Goal: Information Seeking & Learning: Learn about a topic

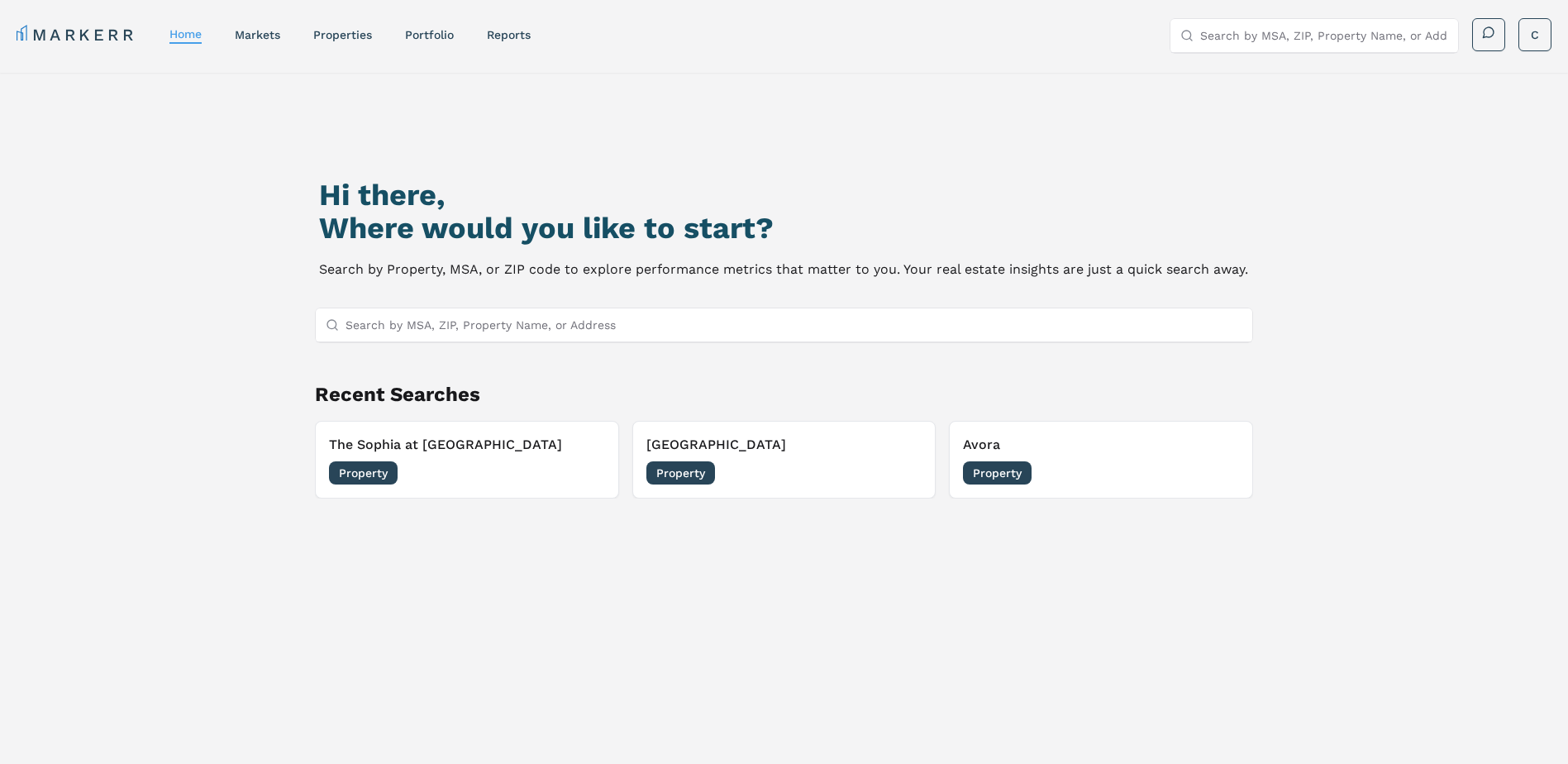
click at [451, 325] on input "Search by MSA, ZIP, Property Name, or Address" at bounding box center [795, 325] width 898 height 33
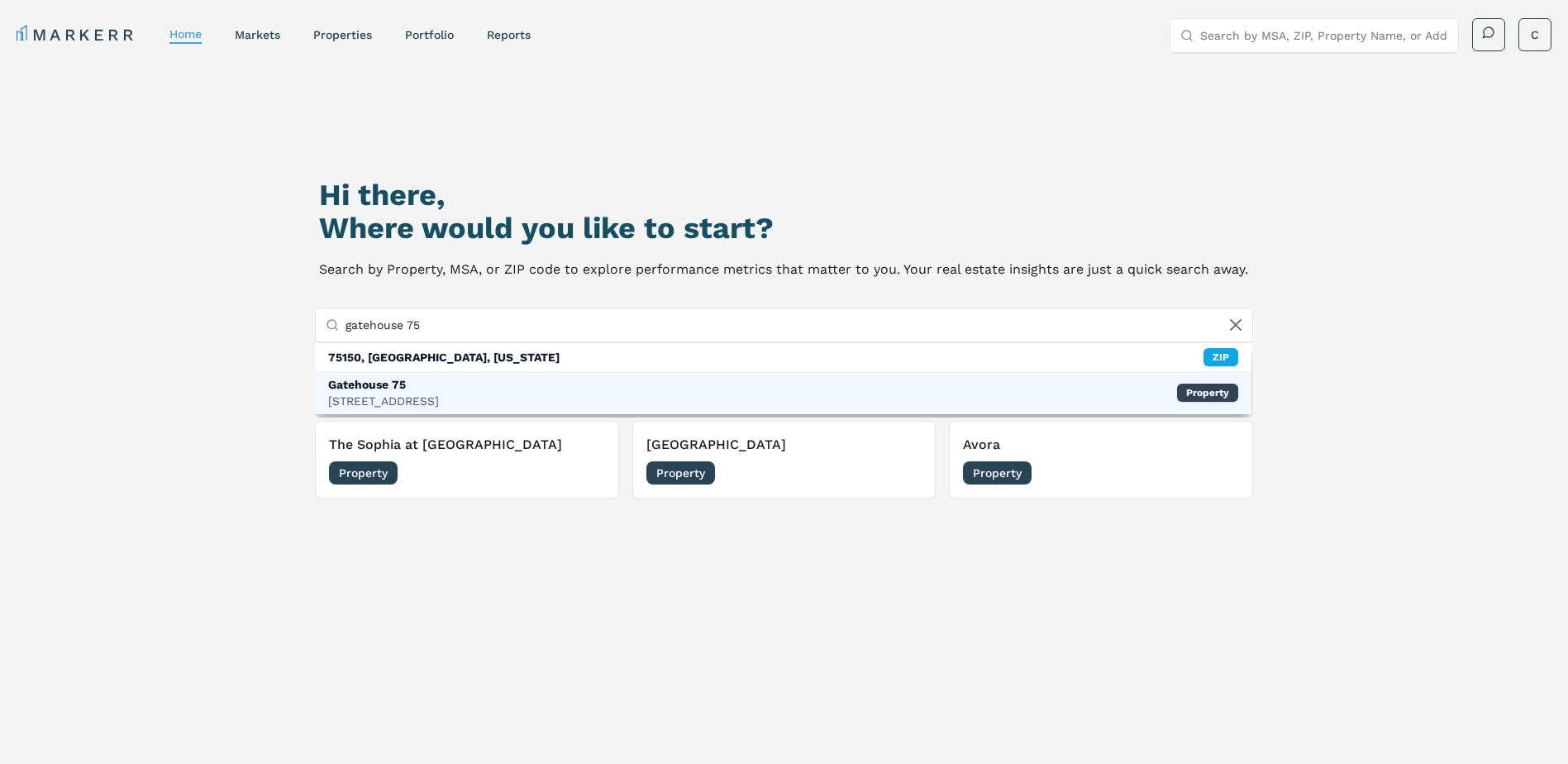
type input "gatehouse 75"
click at [412, 383] on div "Gatehouse 75" at bounding box center [384, 384] width 111 height 17
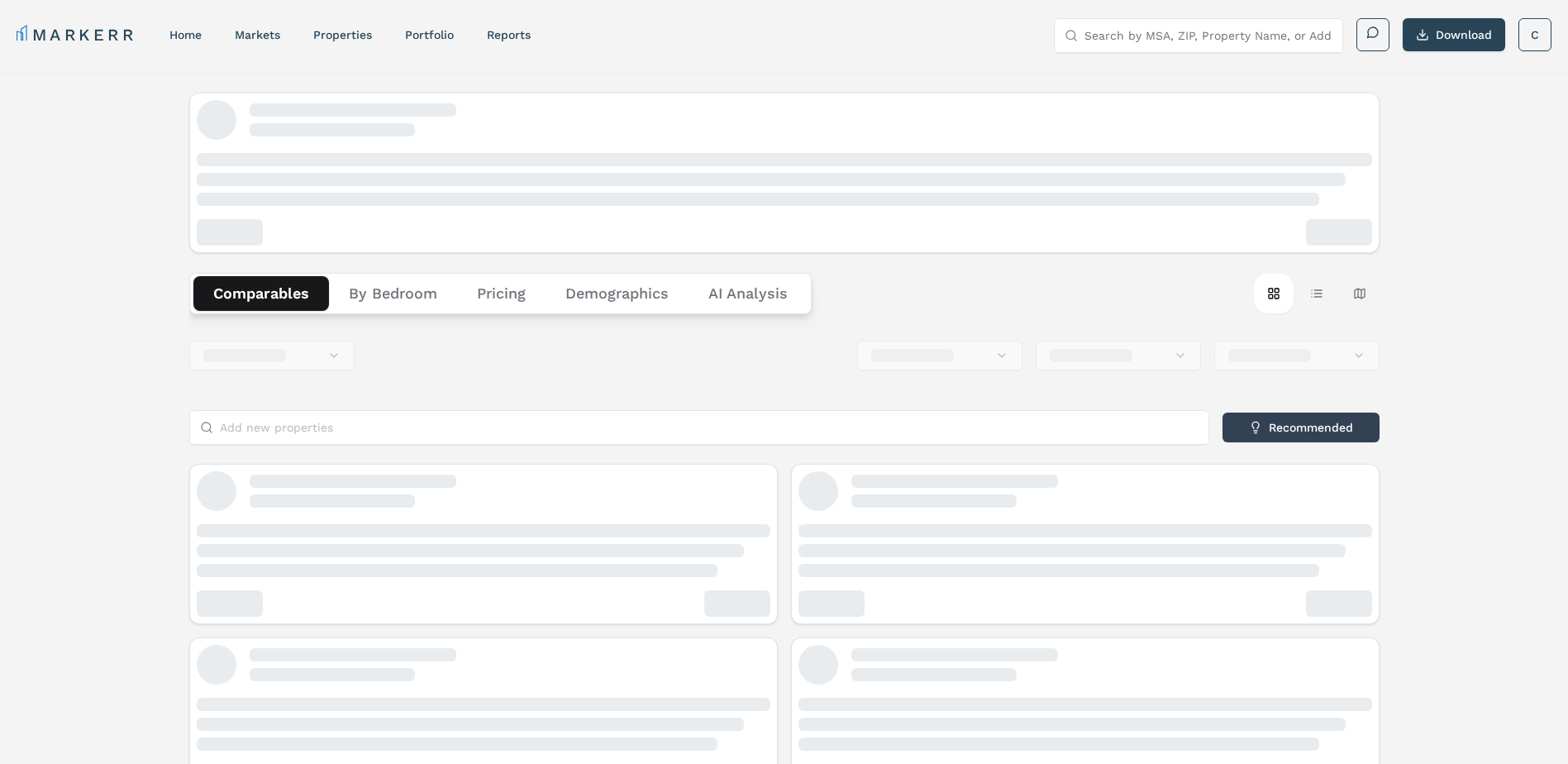
drag, startPoint x: 412, startPoint y: 383, endPoint x: 132, endPoint y: 270, distance: 301.9
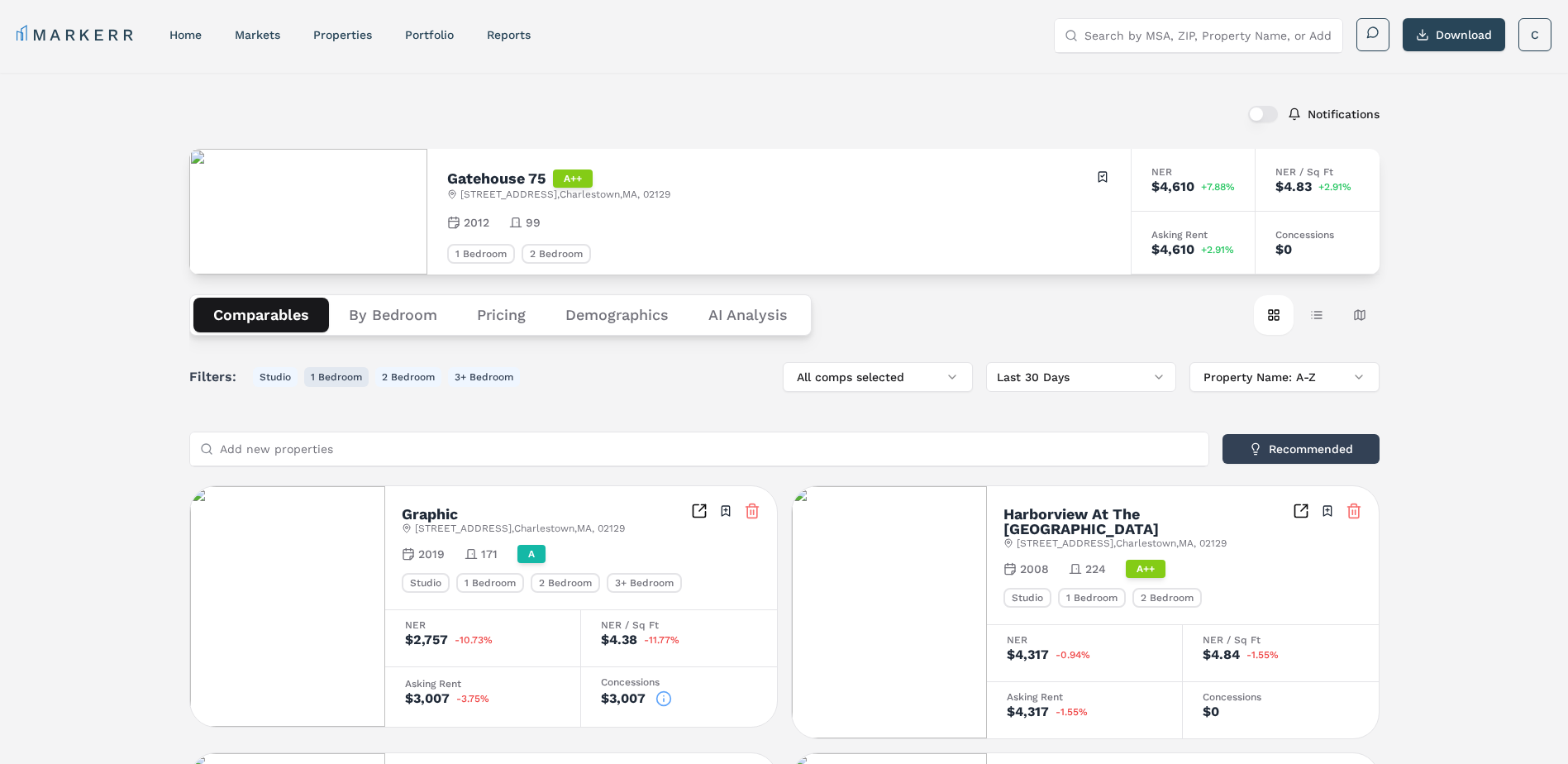
click at [327, 378] on button "1 Bedroom" at bounding box center [336, 377] width 64 height 19
click at [470, 257] on div "1 Bedroom" at bounding box center [481, 253] width 68 height 19
click at [470, 244] on div "1 Bedroom" at bounding box center [481, 253] width 68 height 19
click at [467, 257] on div "1 Bedroom" at bounding box center [481, 253] width 68 height 19
click at [271, 370] on button "Studio" at bounding box center [276, 377] width 45 height 19
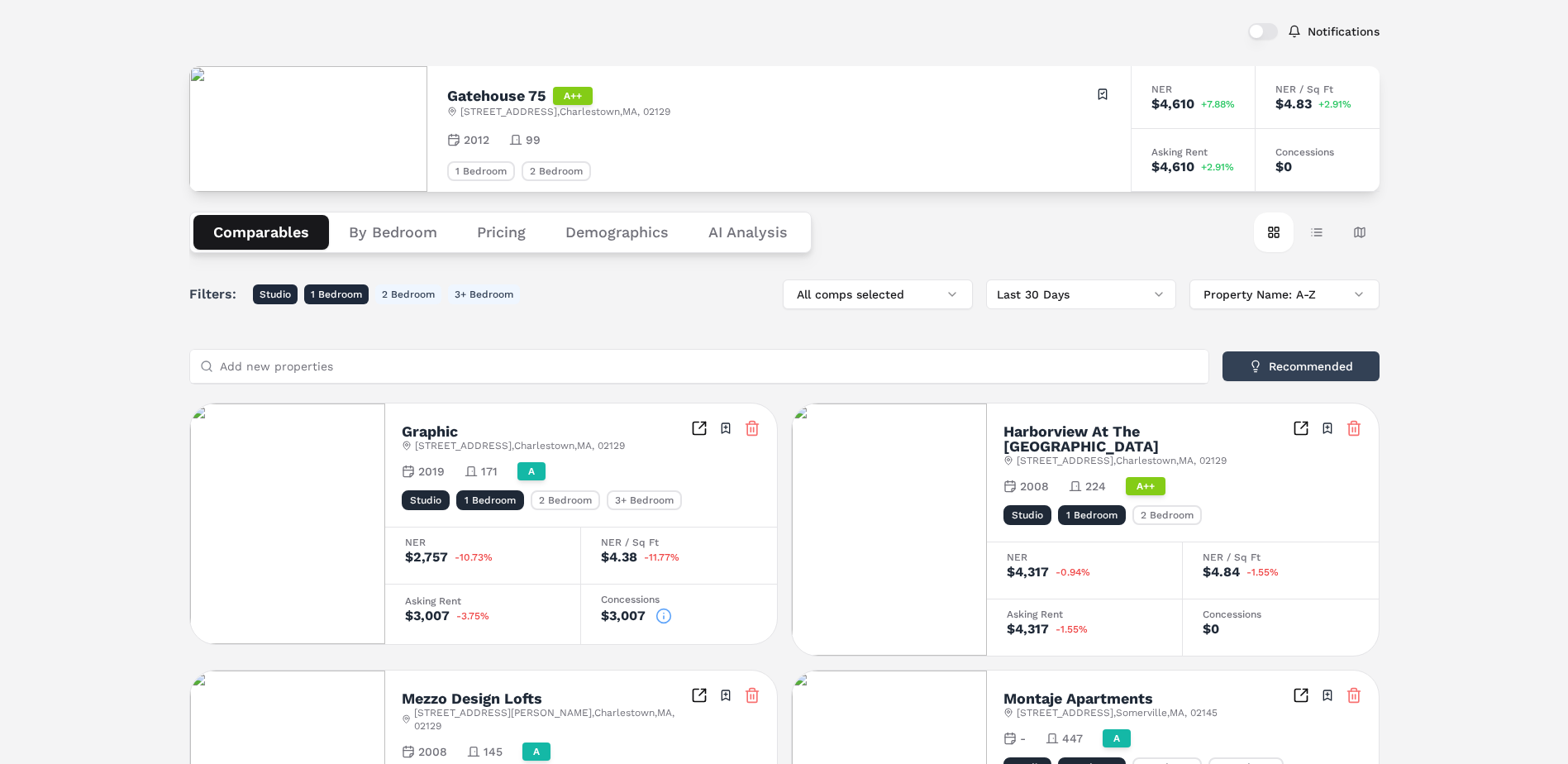
scroll to position [166, 0]
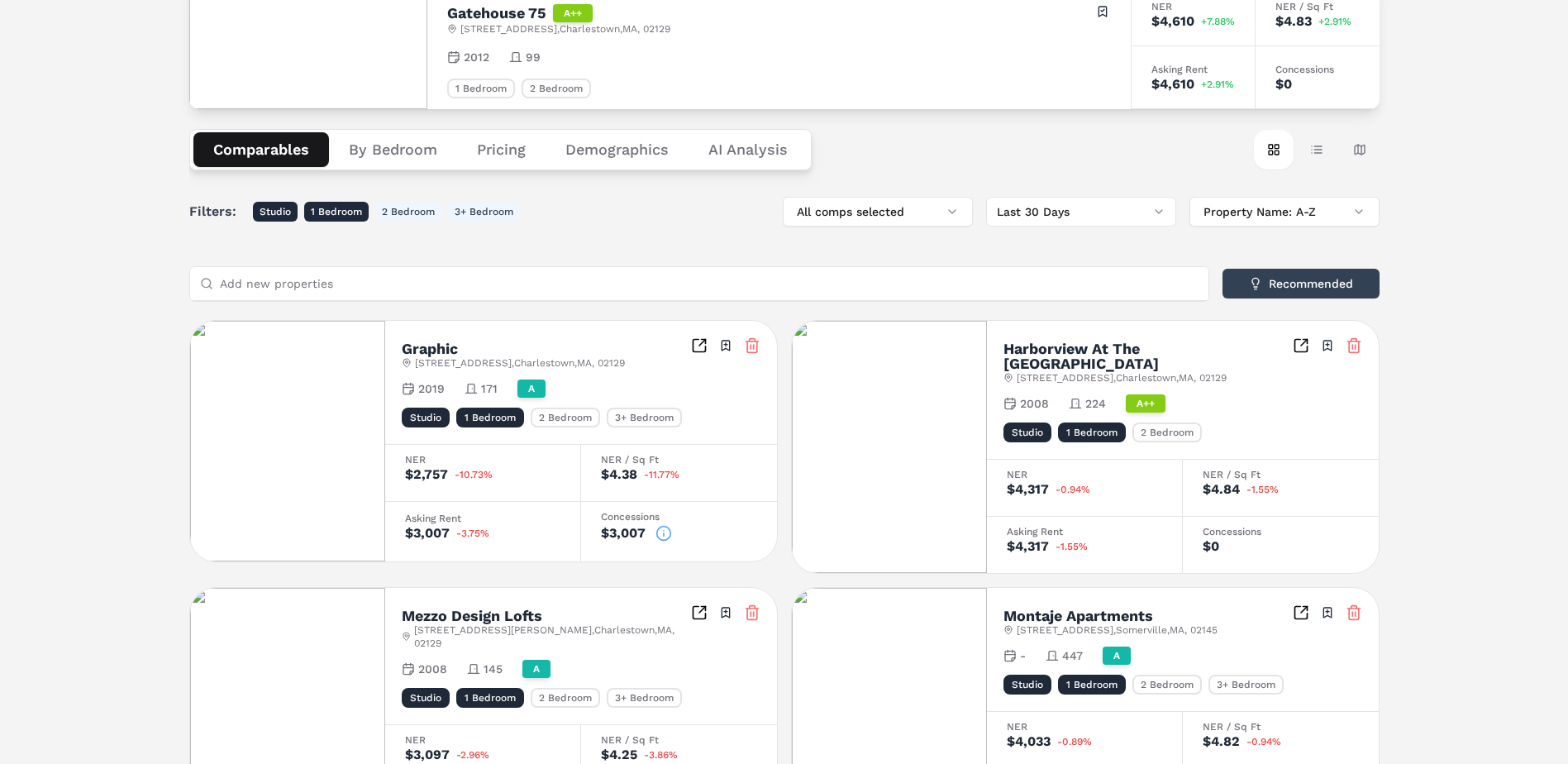
click at [657, 534] on circle at bounding box center [663, 534] width 14 height 14
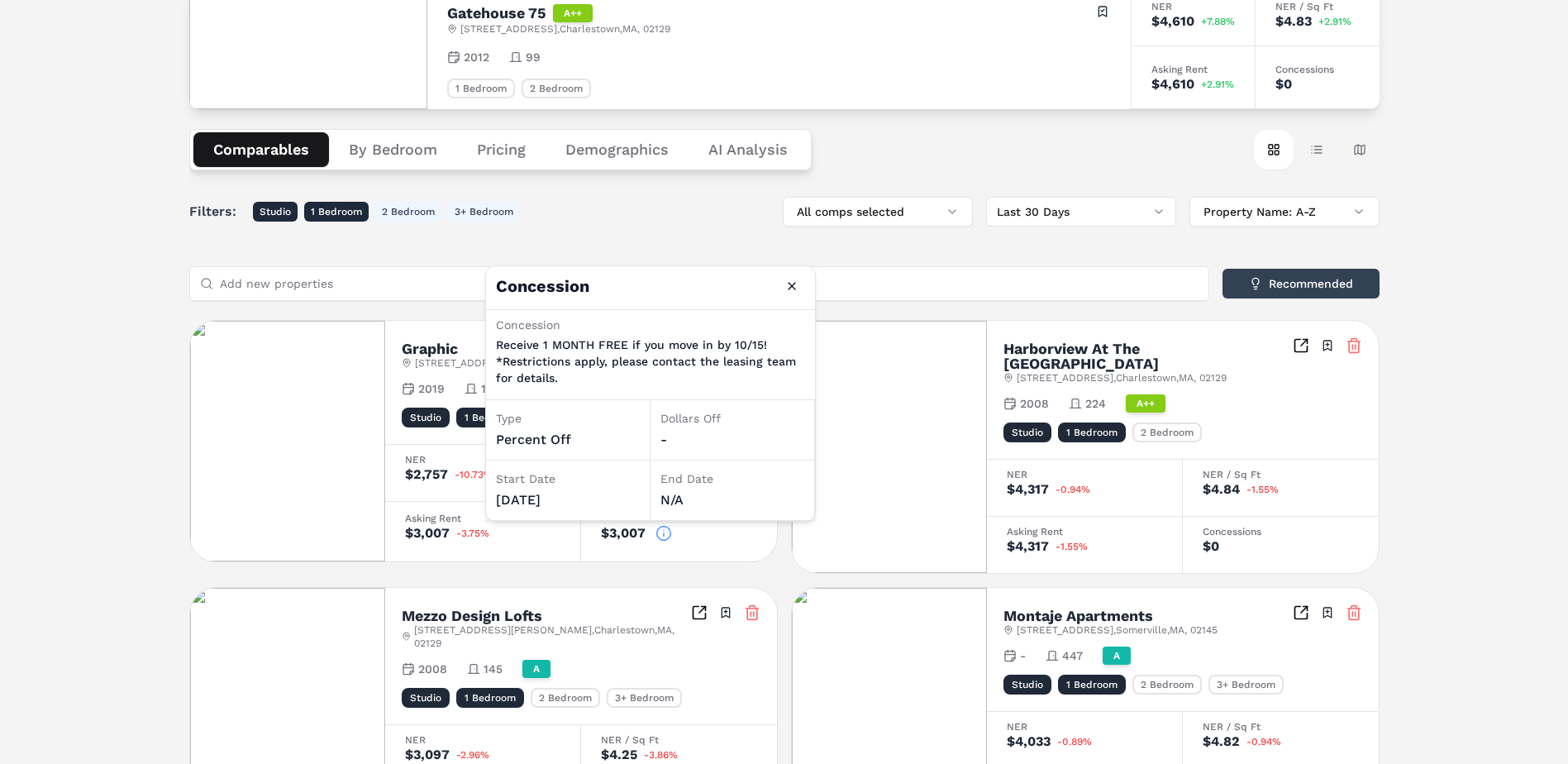
click at [589, 233] on div "Filters: Studio 1 Bedroom 2 Bedroom 3+ Bedroom All comps selected Last 30 Days …" at bounding box center [784, 646] width 1190 height 898
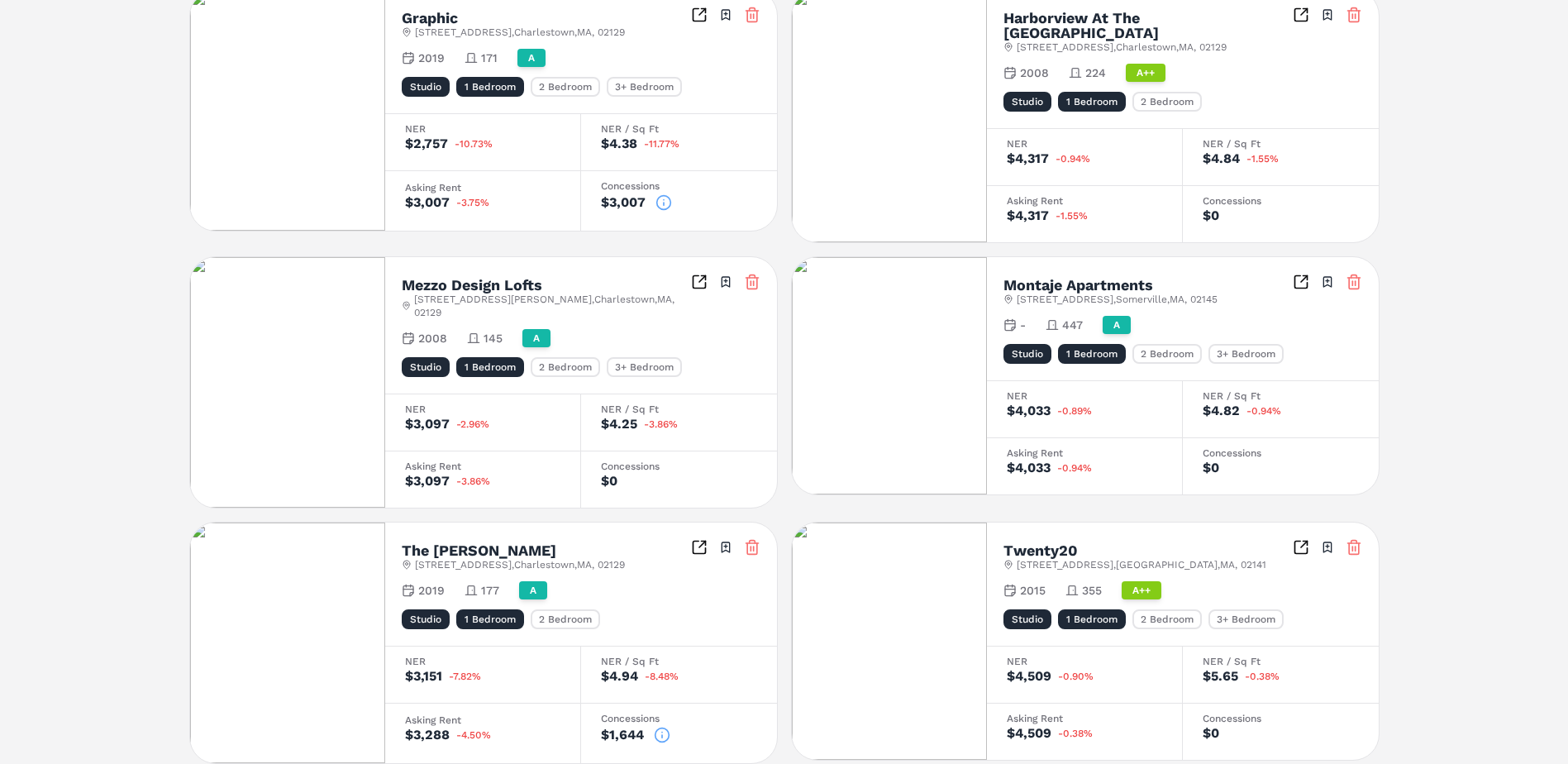
scroll to position [534, 0]
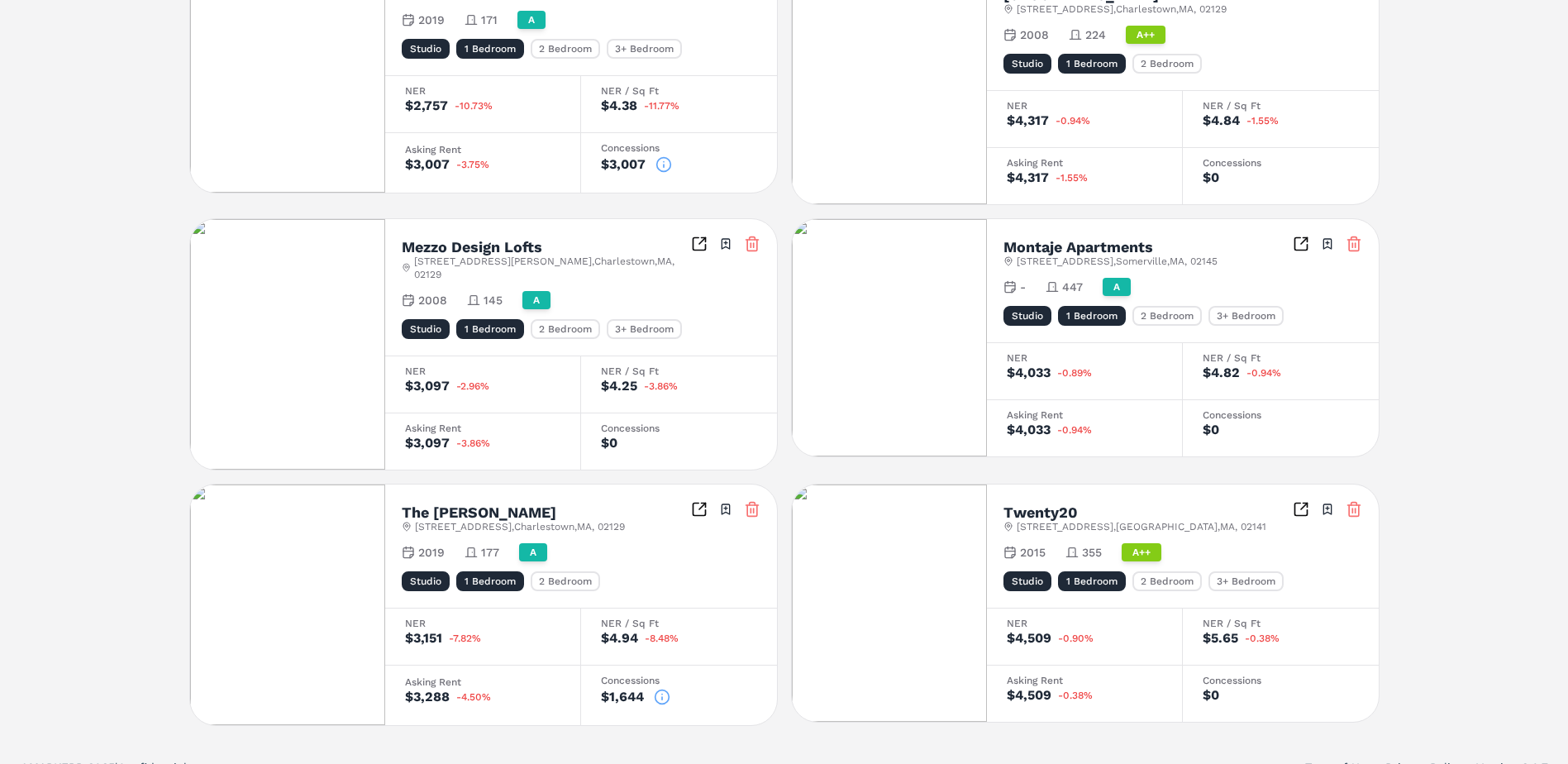
click at [1147, 572] on div "2 Bedroom" at bounding box center [1167, 582] width 69 height 19
click at [1030, 572] on div "Studio" at bounding box center [1027, 582] width 48 height 19
click at [1152, 572] on div "2 Bedroom" at bounding box center [1167, 582] width 69 height 19
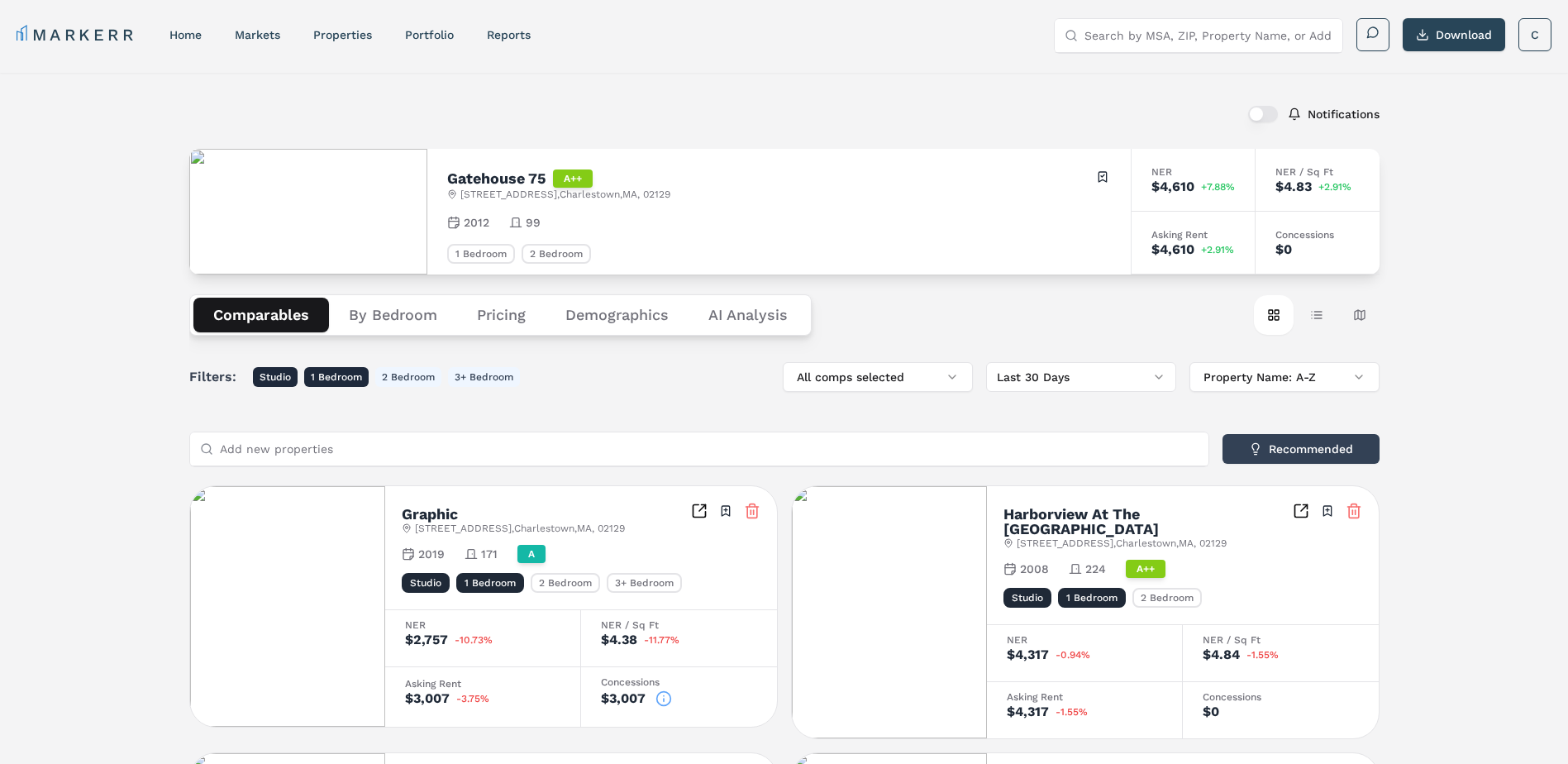
click at [501, 321] on button "Pricing" at bounding box center [501, 316] width 89 height 35
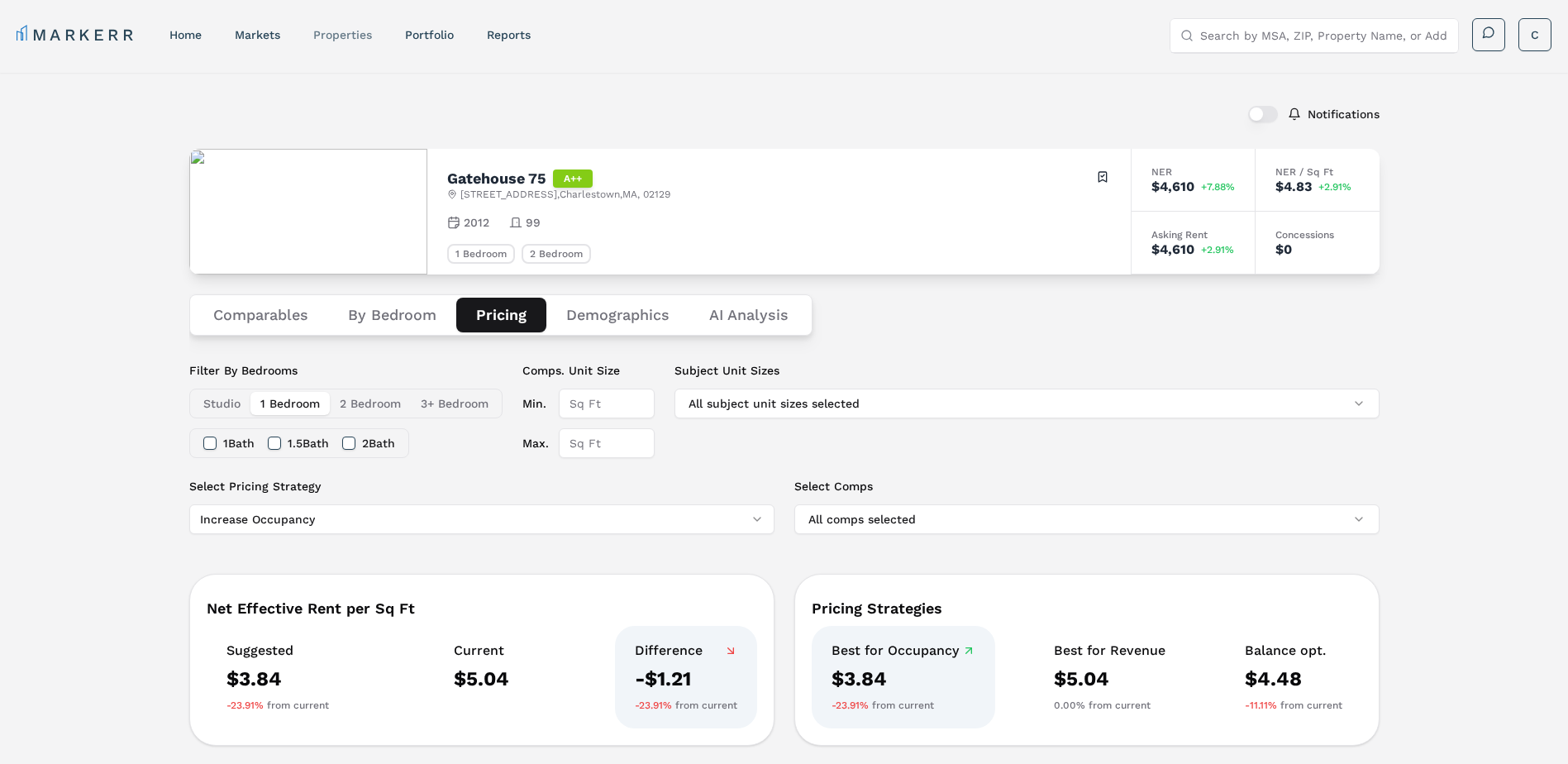
click at [320, 33] on link "properties" at bounding box center [343, 35] width 58 height 14
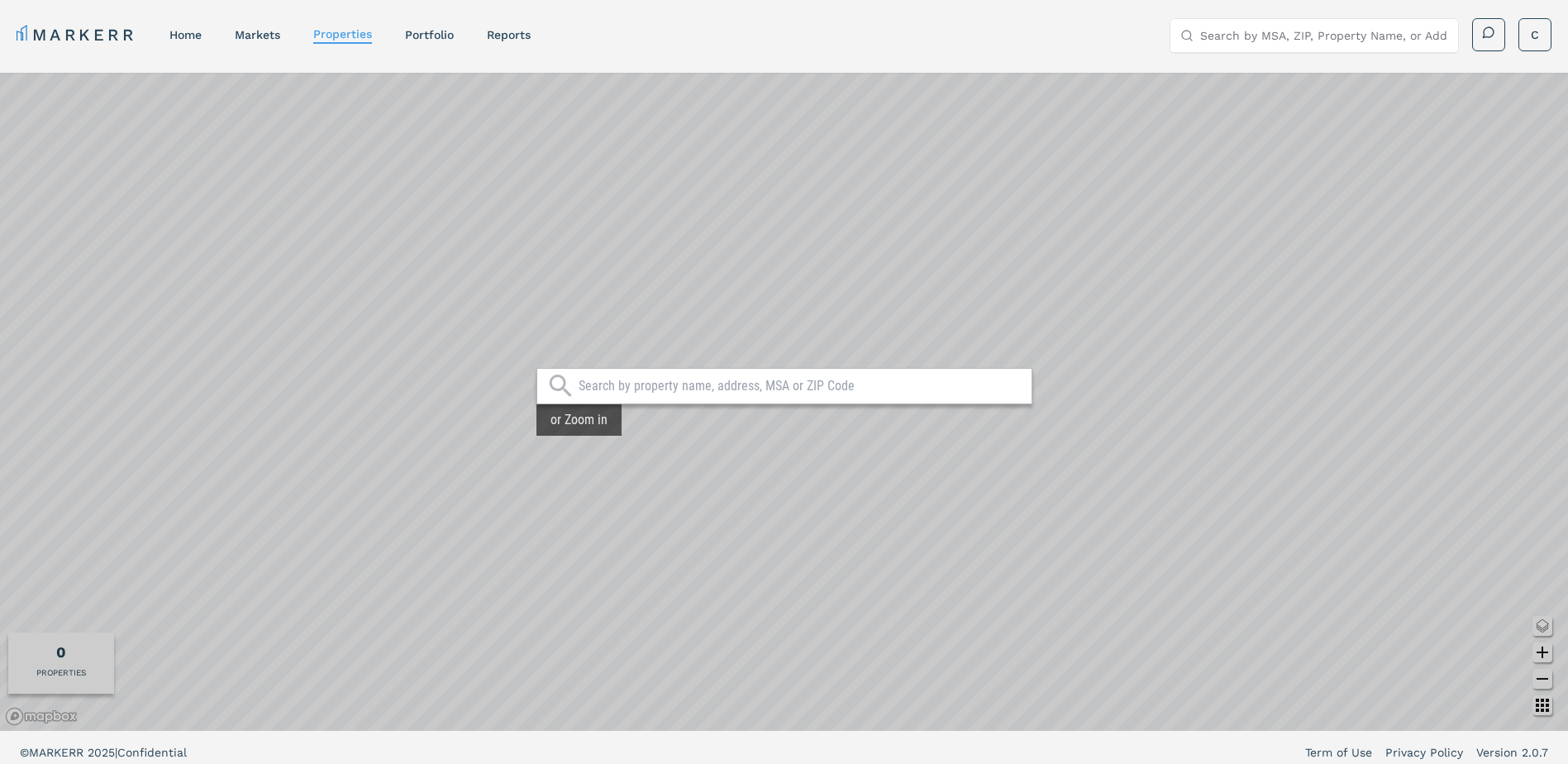
click at [816, 392] on input "text" at bounding box center [801, 386] width 445 height 17
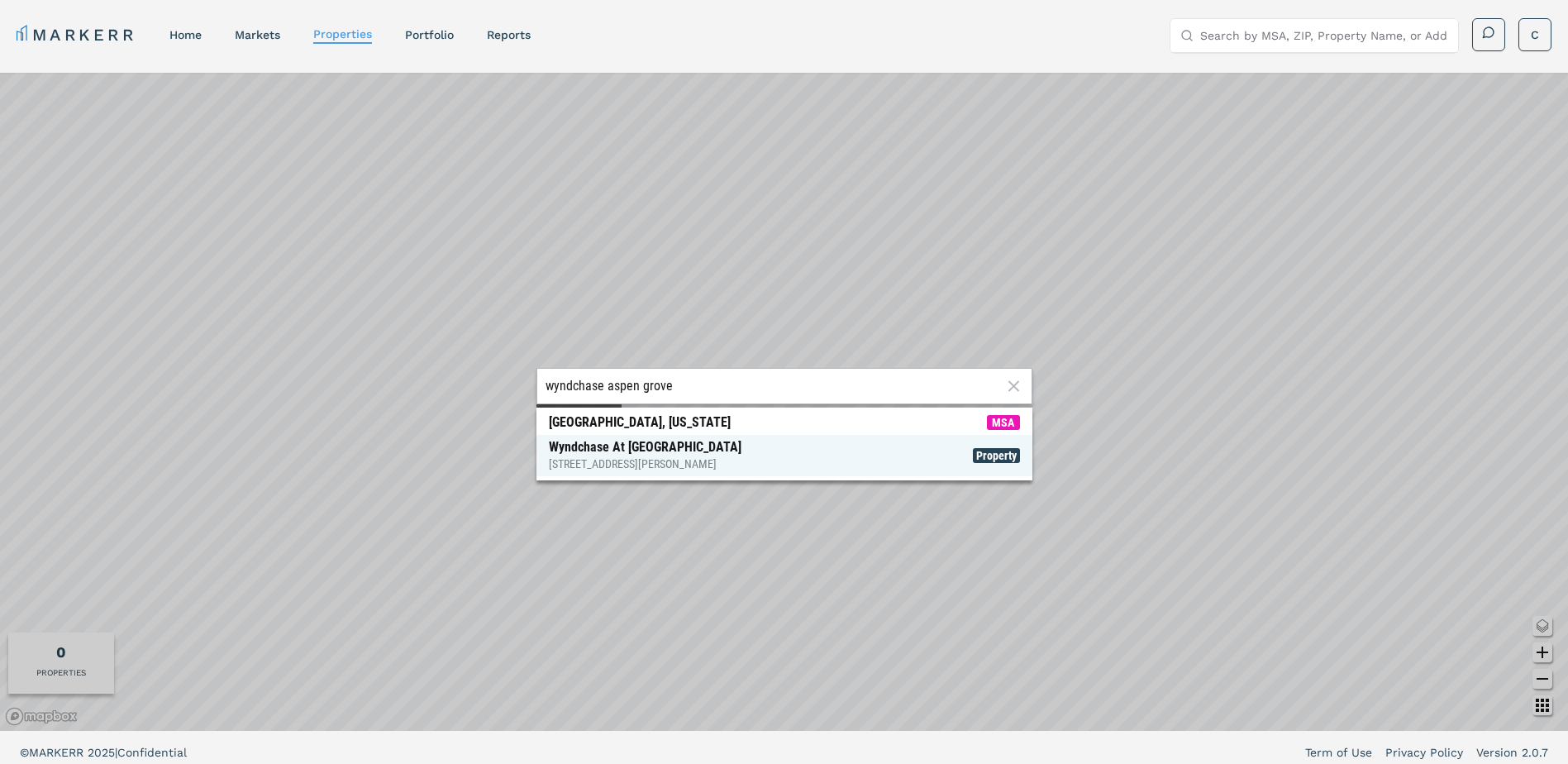
type input "wyndchase aspen grove"
click at [794, 463] on span "Wyndchase At [GEOGRAPHIC_DATA] [STREET_ADDRESS] Property" at bounding box center [784, 456] width 496 height 41
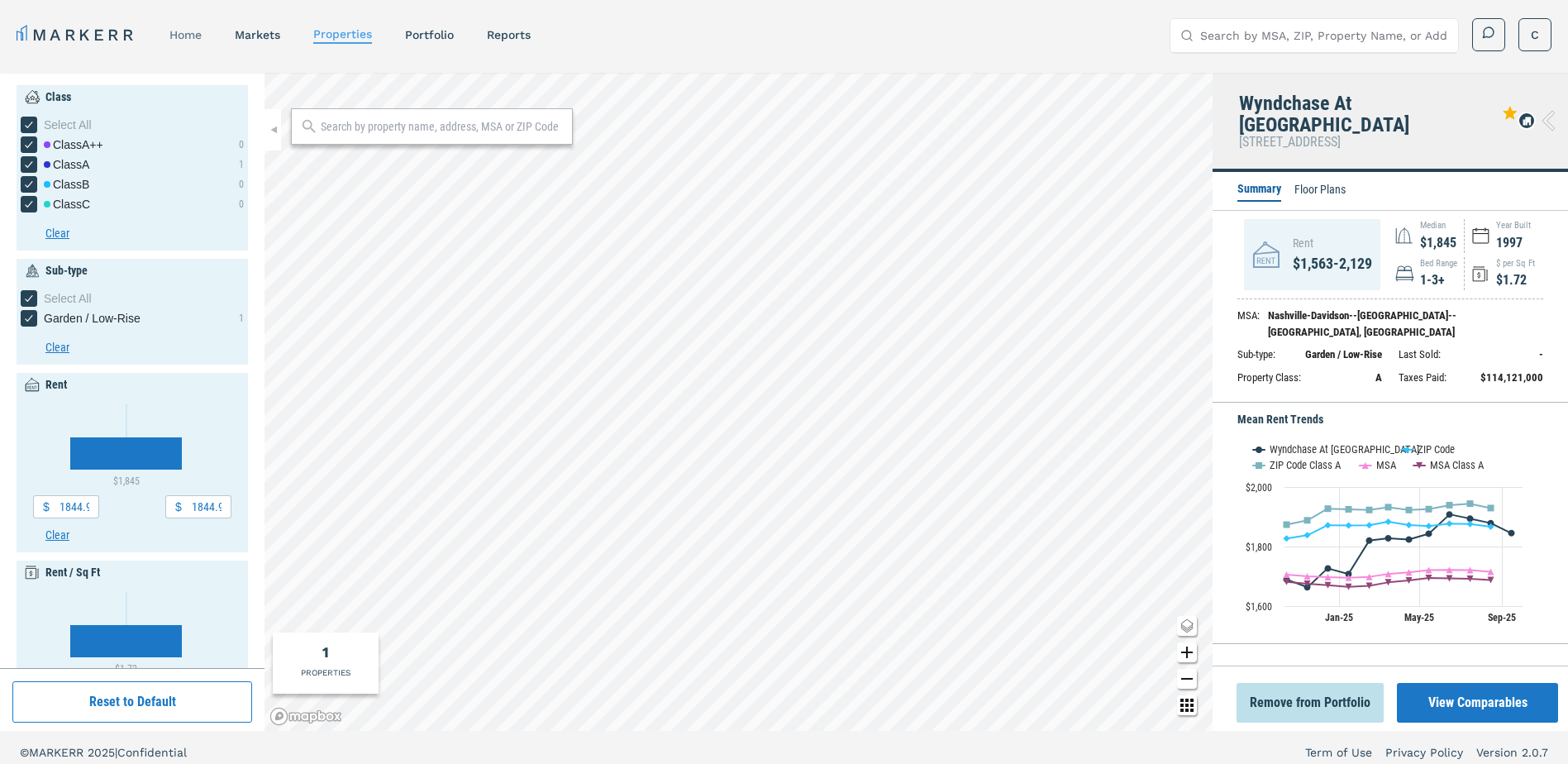
click at [186, 40] on link "home" at bounding box center [185, 35] width 32 height 14
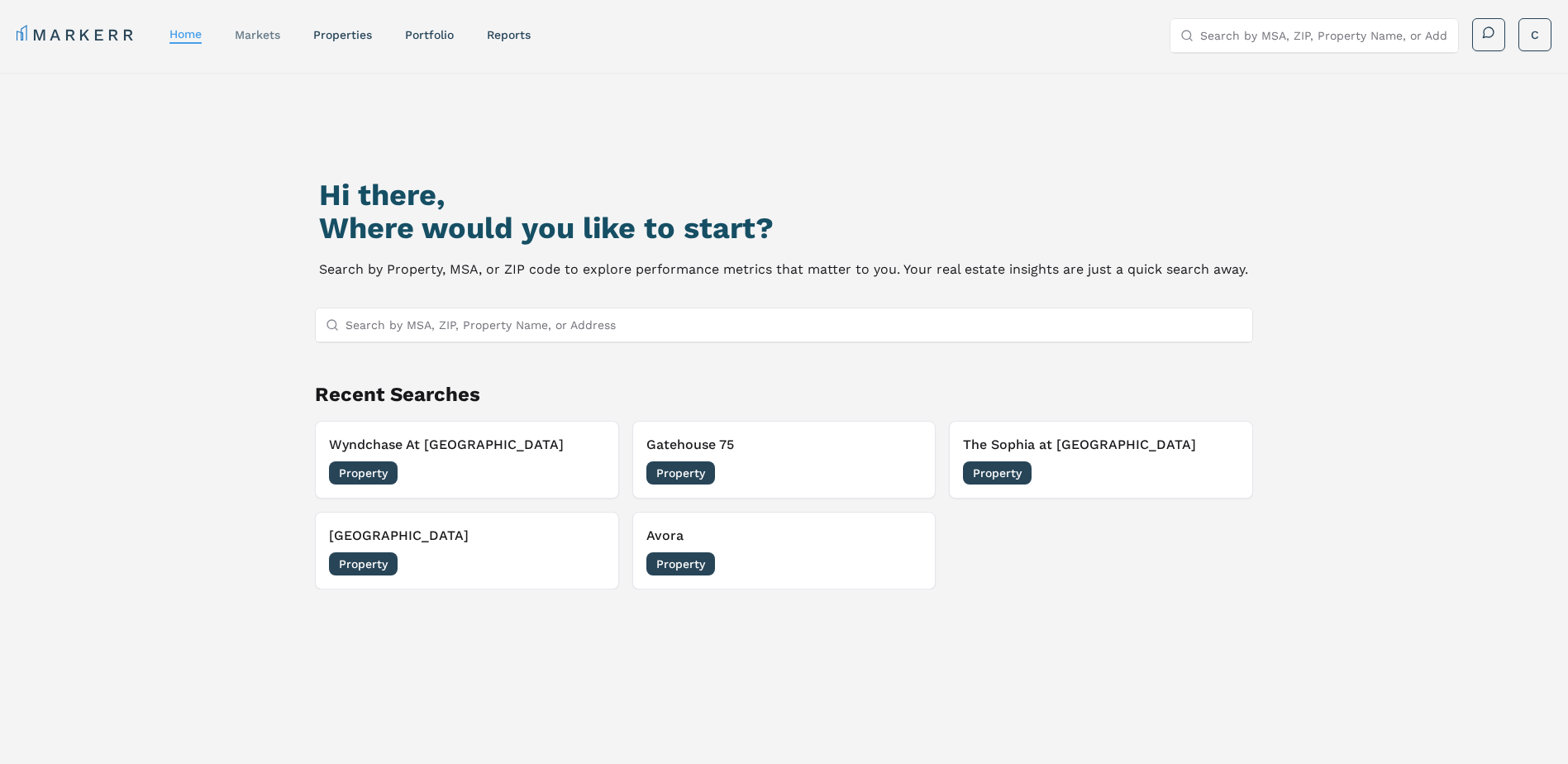
click at [254, 34] on link "markets" at bounding box center [257, 35] width 46 height 14
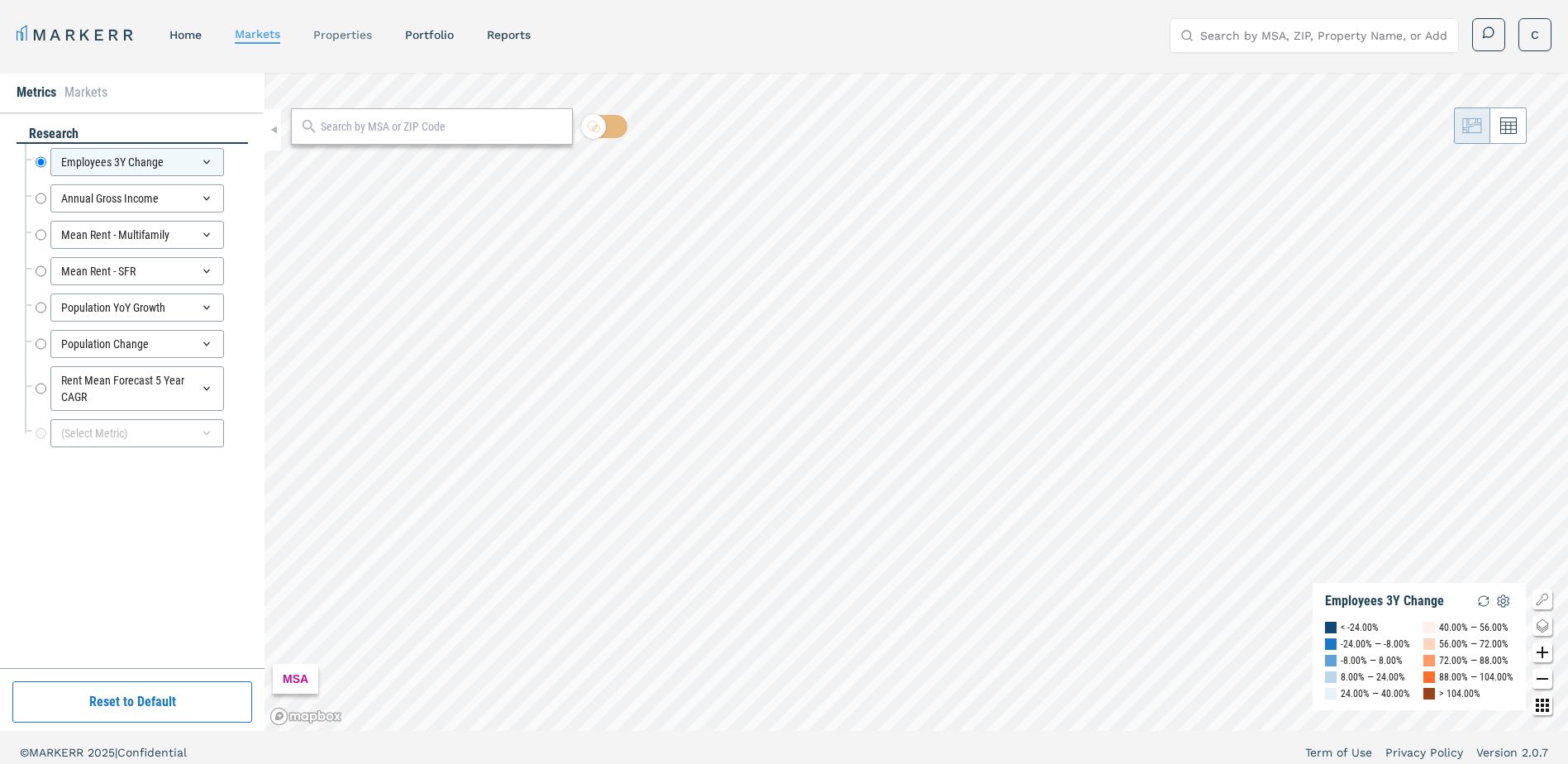
click at [362, 30] on link "properties" at bounding box center [343, 35] width 58 height 14
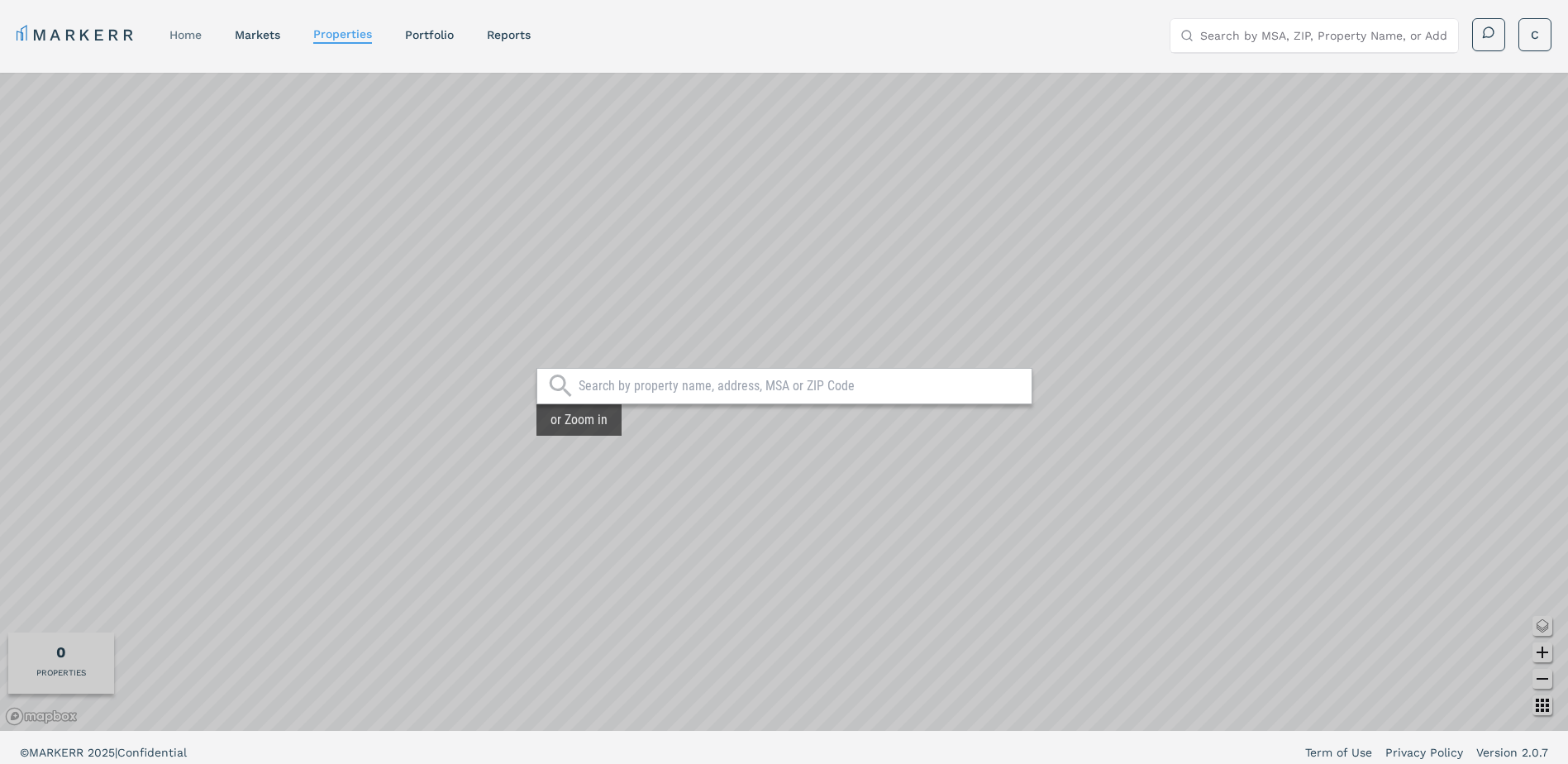
click at [185, 41] on link "home" at bounding box center [185, 35] width 32 height 14
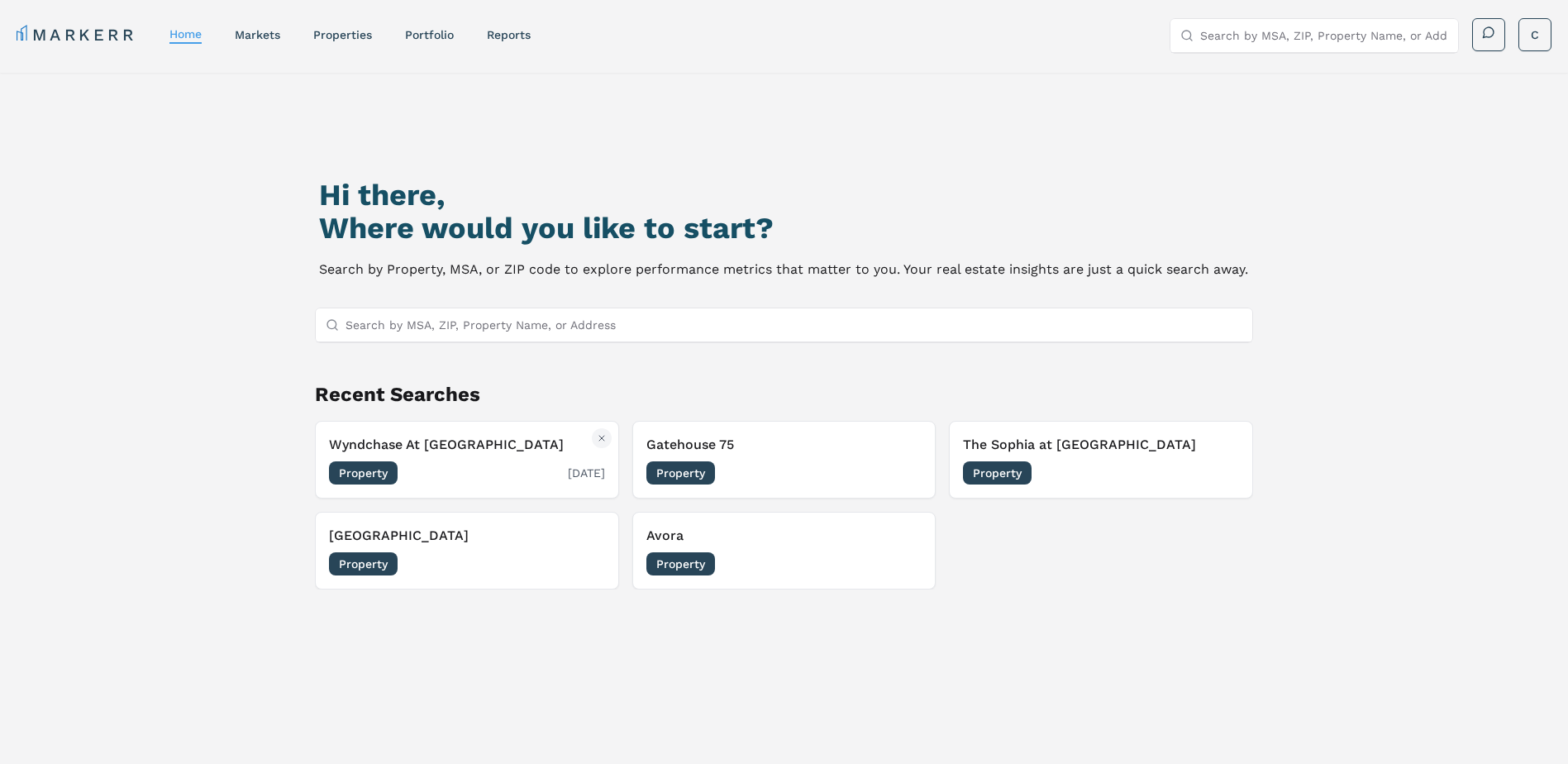
click at [354, 471] on span "Property" at bounding box center [363, 474] width 68 height 23
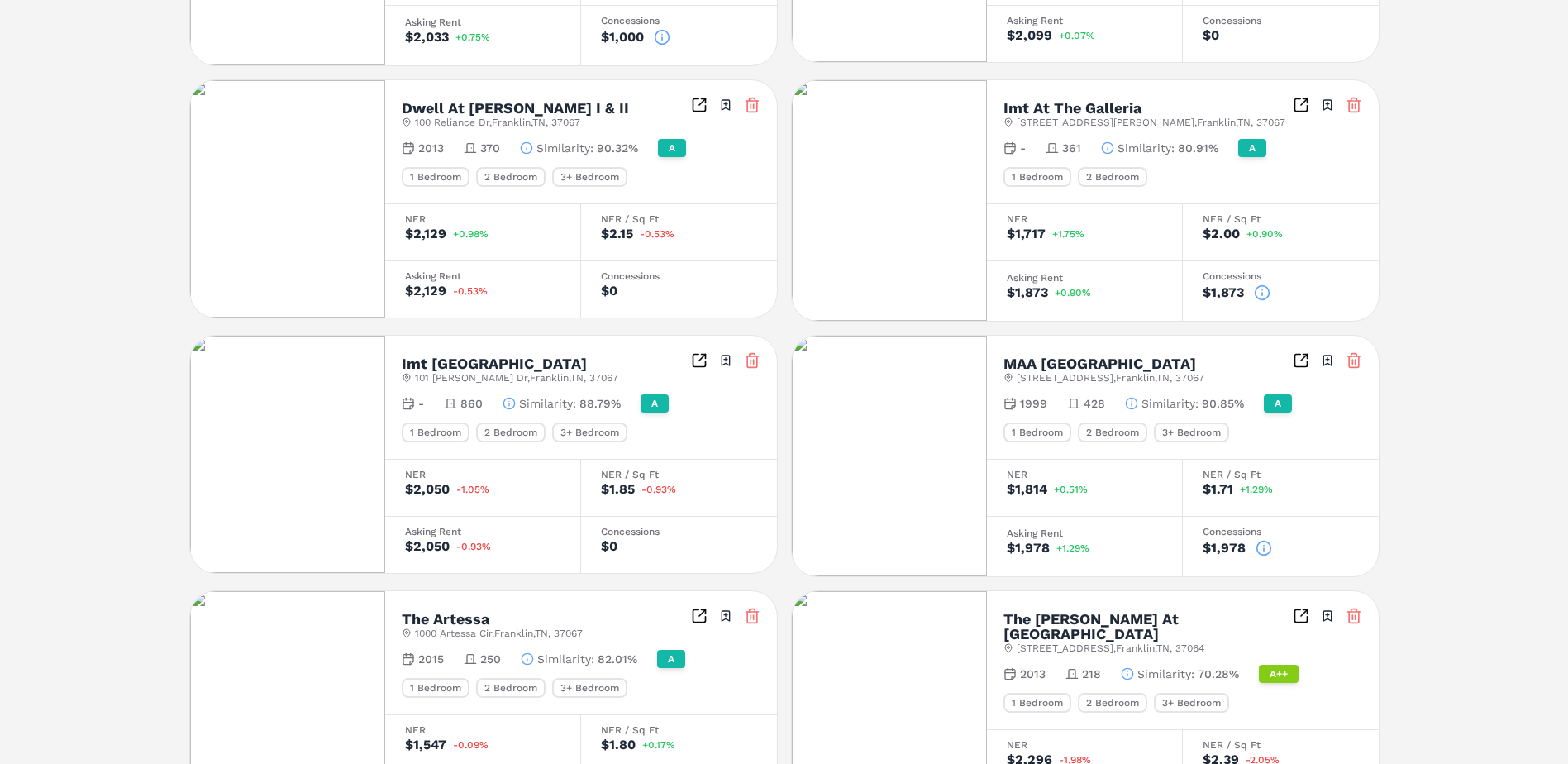
scroll to position [793, 0]
